Goal: Task Accomplishment & Management: Manage account settings

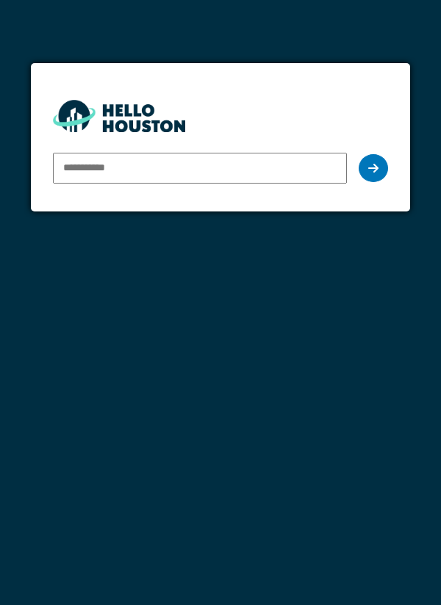
click at [97, 167] on input "email" at bounding box center [200, 168] width 295 height 31
type input "**********"
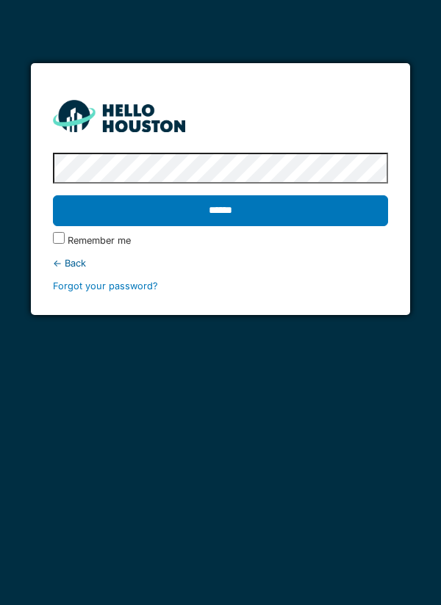
click at [108, 214] on input "******" at bounding box center [221, 210] width 336 height 31
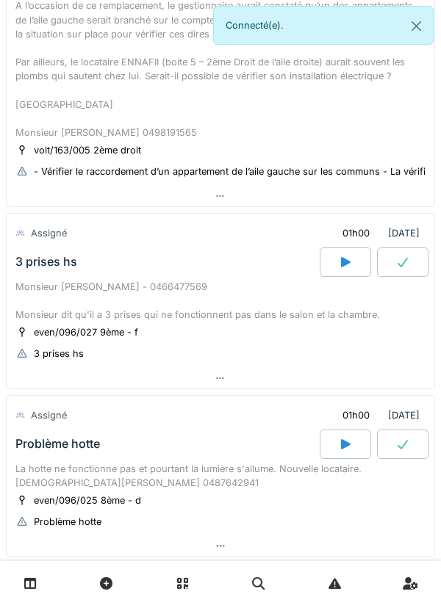
scroll to position [780, 0]
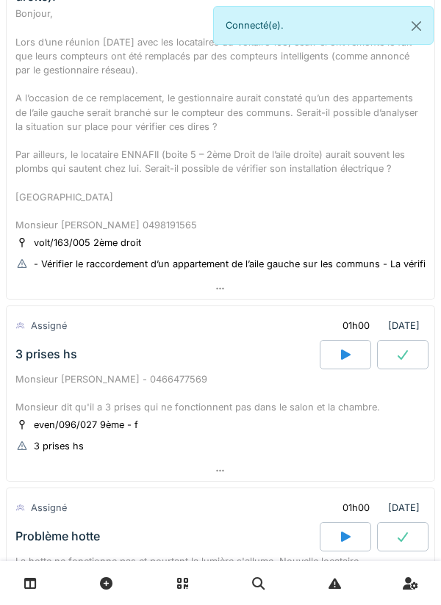
click at [41, 94] on div "Bonjour, Lors d’une réunion ce vendredi avec les locataires du Voltaire 163, ce…" at bounding box center [220, 120] width 410 height 226
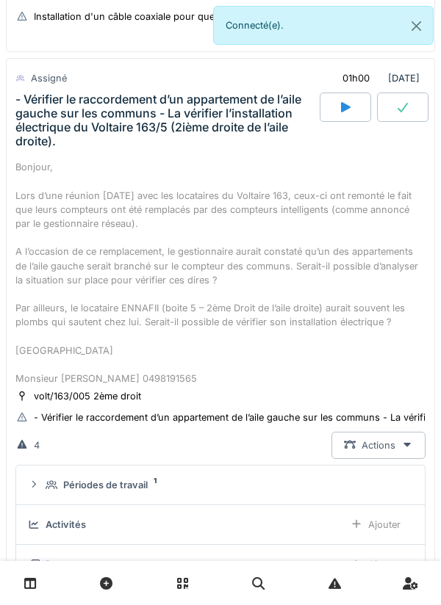
scroll to position [634, 0]
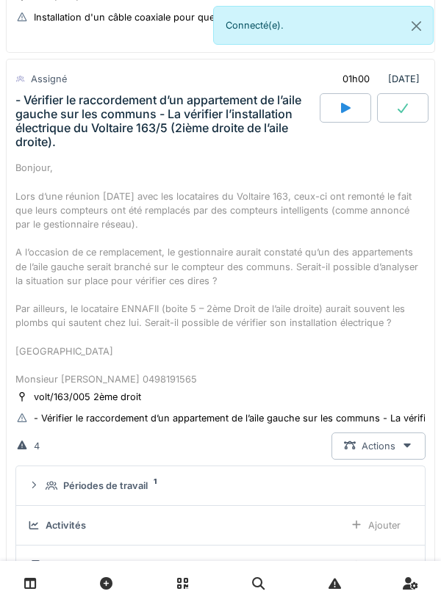
click at [54, 488] on icon at bounding box center [52, 486] width 12 height 10
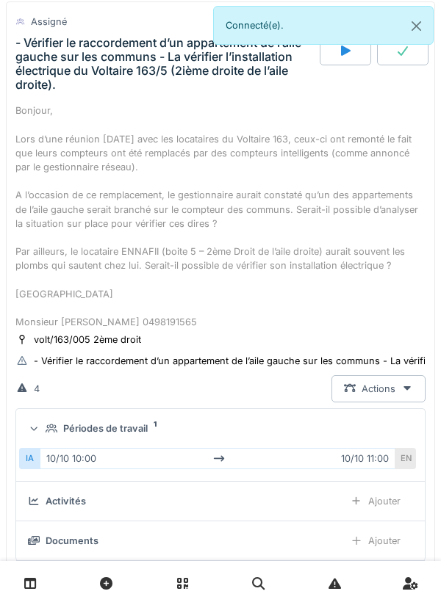
scroll to position [747, 0]
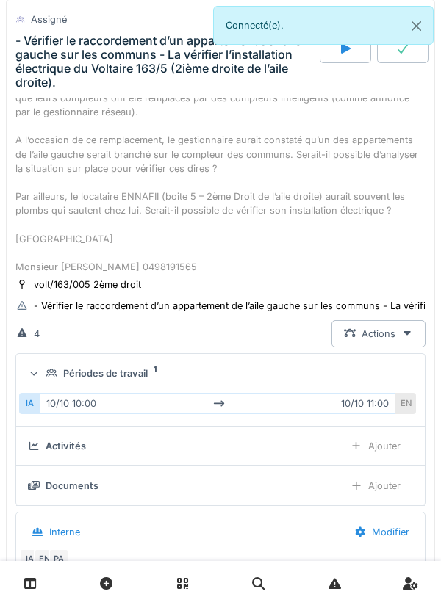
click at [44, 375] on div "Périodes de travail 1" at bounding box center [220, 374] width 385 height 14
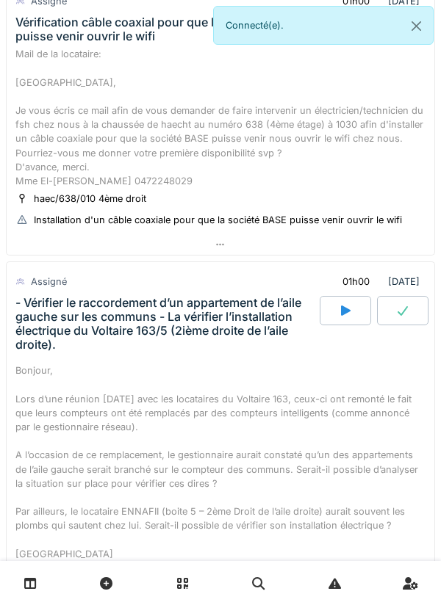
scroll to position [414, 0]
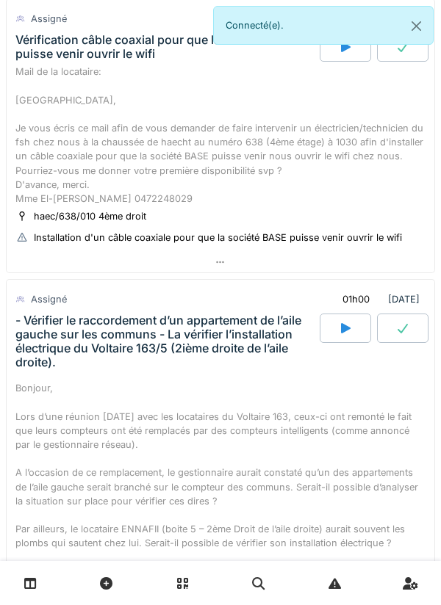
click at [56, 389] on div "Bonjour, Lors d’une réunion ce vendredi avec les locataires du Voltaire 163, ce…" at bounding box center [220, 494] width 410 height 226
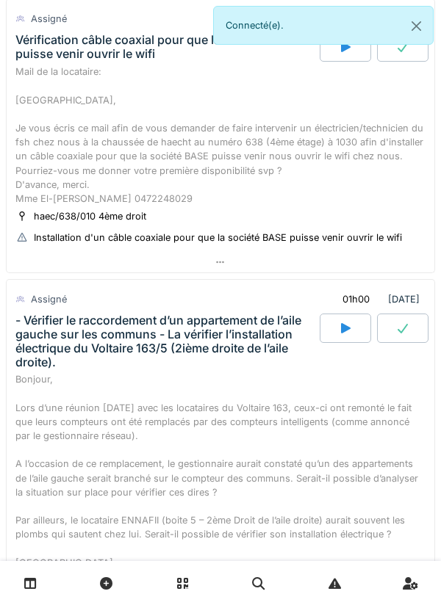
click at [73, 88] on div "Mail de la locataire: Bonjour, Je vous écris ce mail afin de vous demander de f…" at bounding box center [220, 135] width 410 height 141
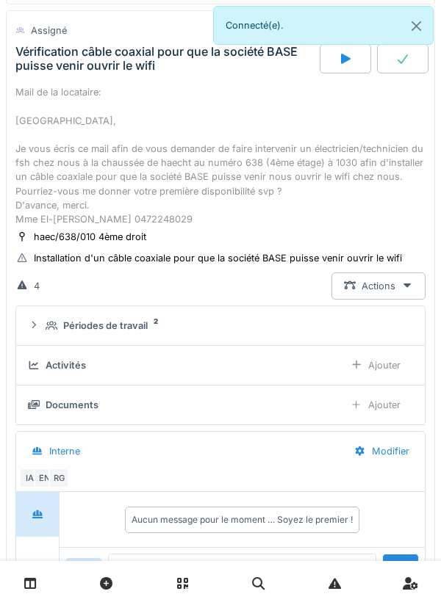
scroll to position [353, 0]
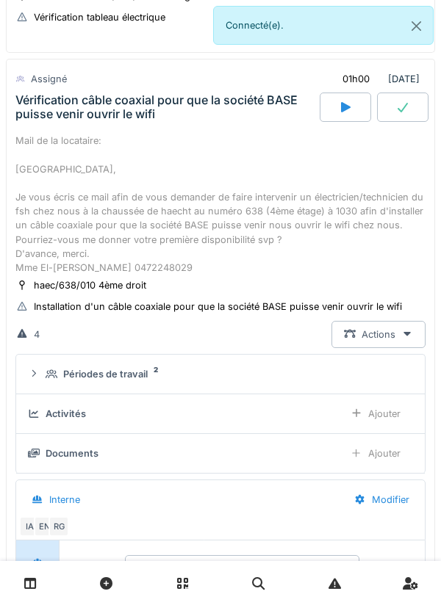
click at [44, 385] on summary "Périodes de travail 2" at bounding box center [220, 374] width 397 height 27
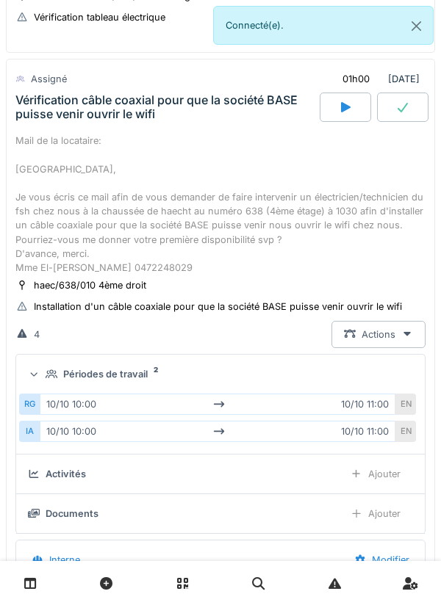
click at [45, 374] on div "Périodes de travail 2" at bounding box center [220, 374] width 385 height 14
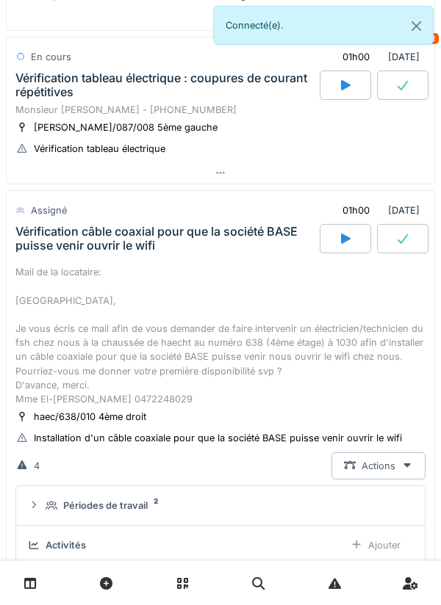
scroll to position [218, 0]
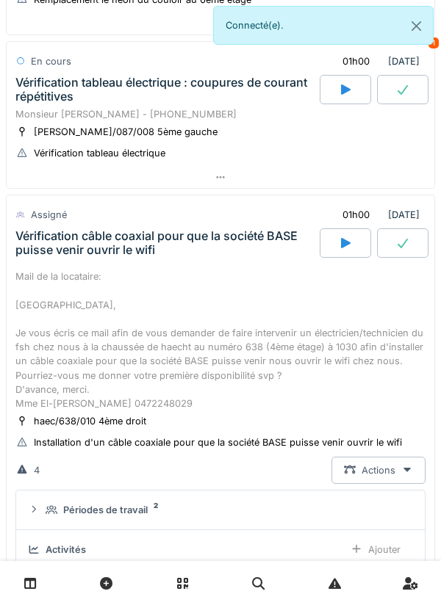
click at [60, 359] on div "Mail de la locataire: Bonjour, Je vous écris ce mail afin de vous demander de f…" at bounding box center [220, 340] width 410 height 141
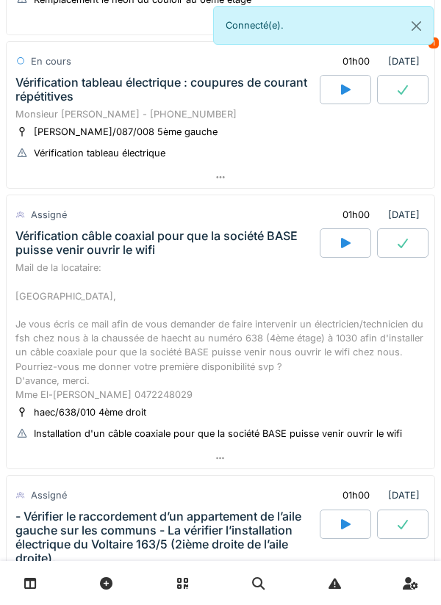
click at [79, 95] on div "Vérification tableau électrique : coupures de courant répétitives" at bounding box center [165, 90] width 301 height 28
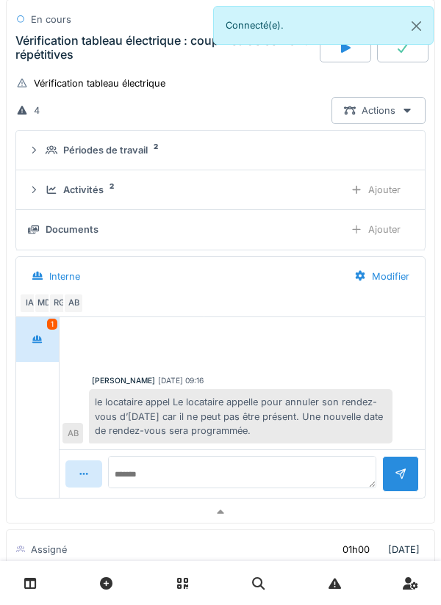
scroll to position [298, 0]
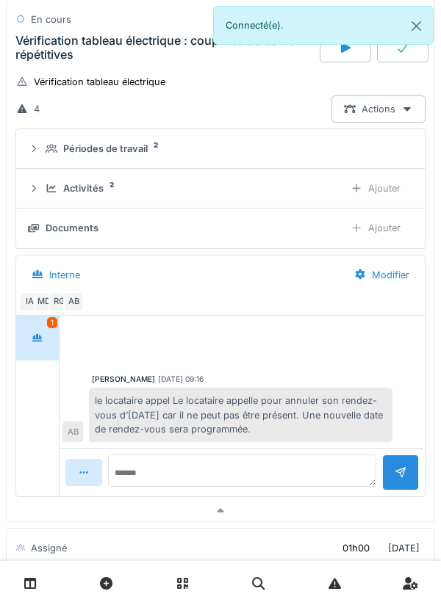
click at [22, 339] on div at bounding box center [37, 338] width 37 height 27
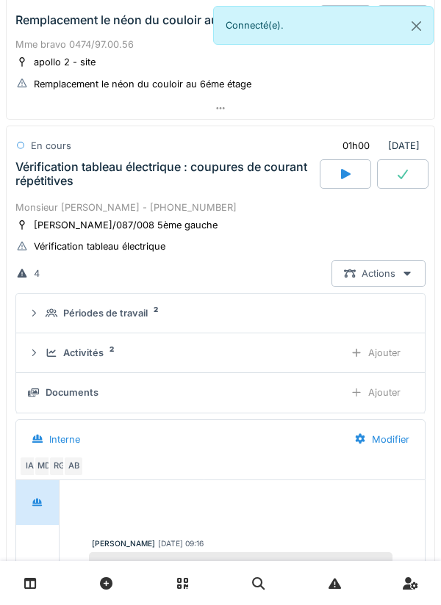
scroll to position [126, 0]
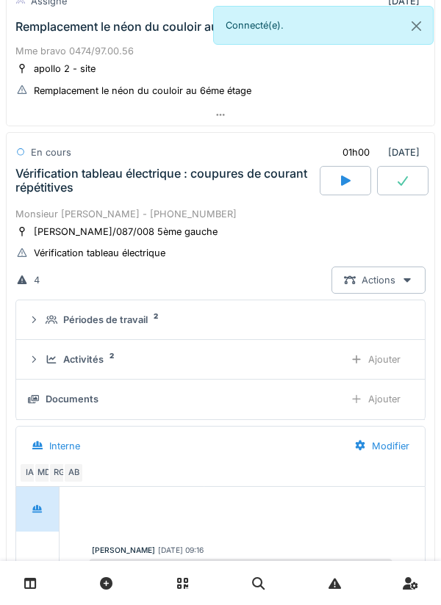
click at [53, 189] on div "Vérification tableau électrique : coupures de courant répétitives" at bounding box center [165, 181] width 301 height 28
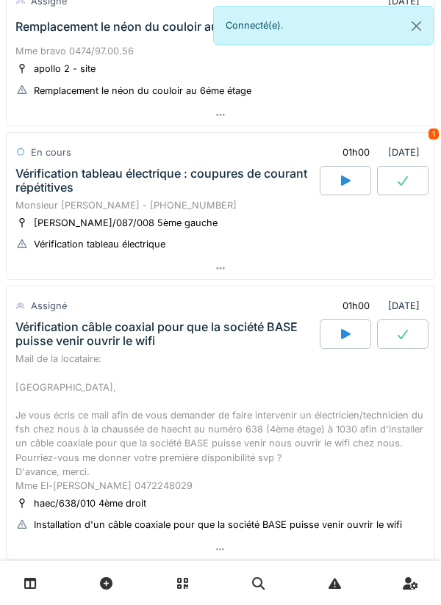
click at [421, 599] on link at bounding box center [410, 584] width 37 height 35
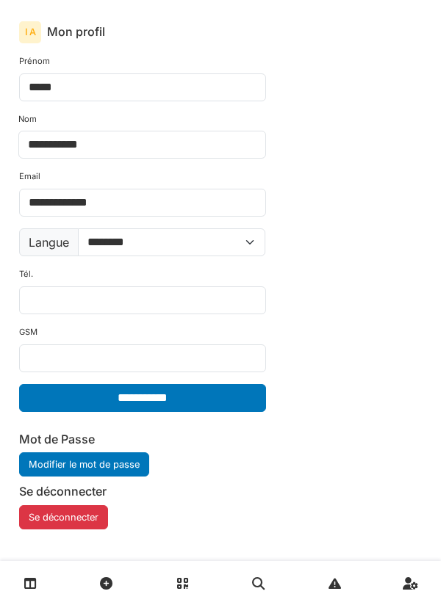
click at [423, 598] on link at bounding box center [410, 584] width 37 height 35
click at [417, 597] on link at bounding box center [410, 584] width 37 height 35
